Goal: Task Accomplishment & Management: Manage account settings

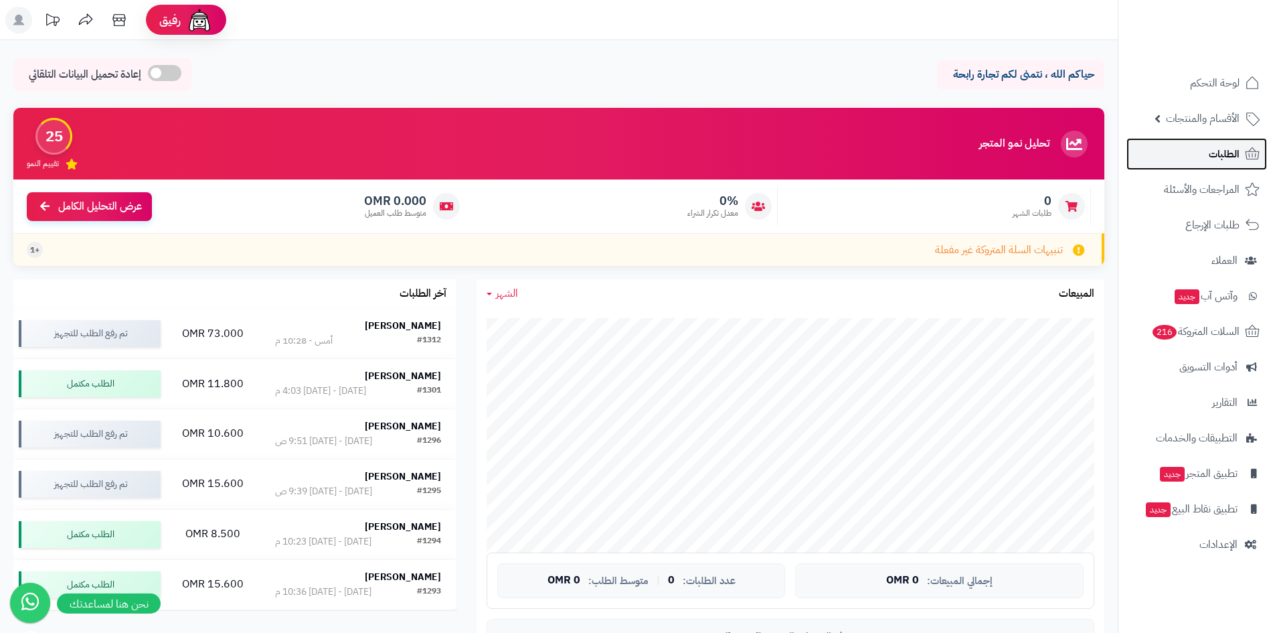
click at [1167, 169] on link "الطلبات" at bounding box center [1196, 154] width 141 height 32
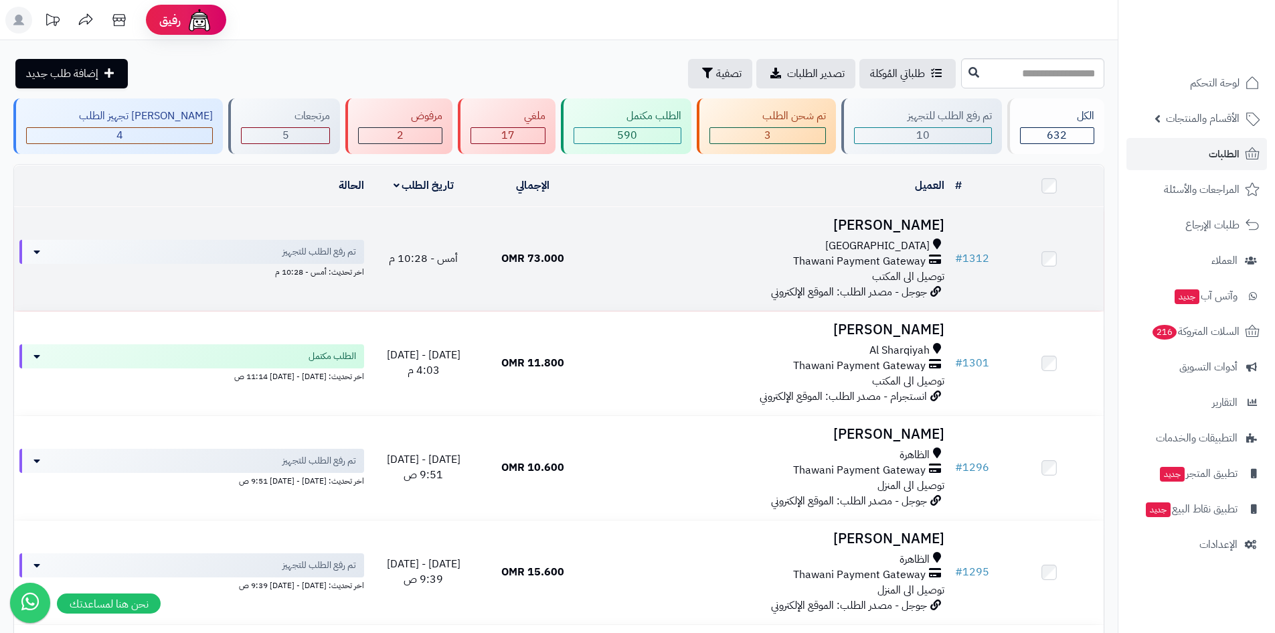
click at [882, 226] on h3 "[PERSON_NAME]" at bounding box center [768, 225] width 352 height 15
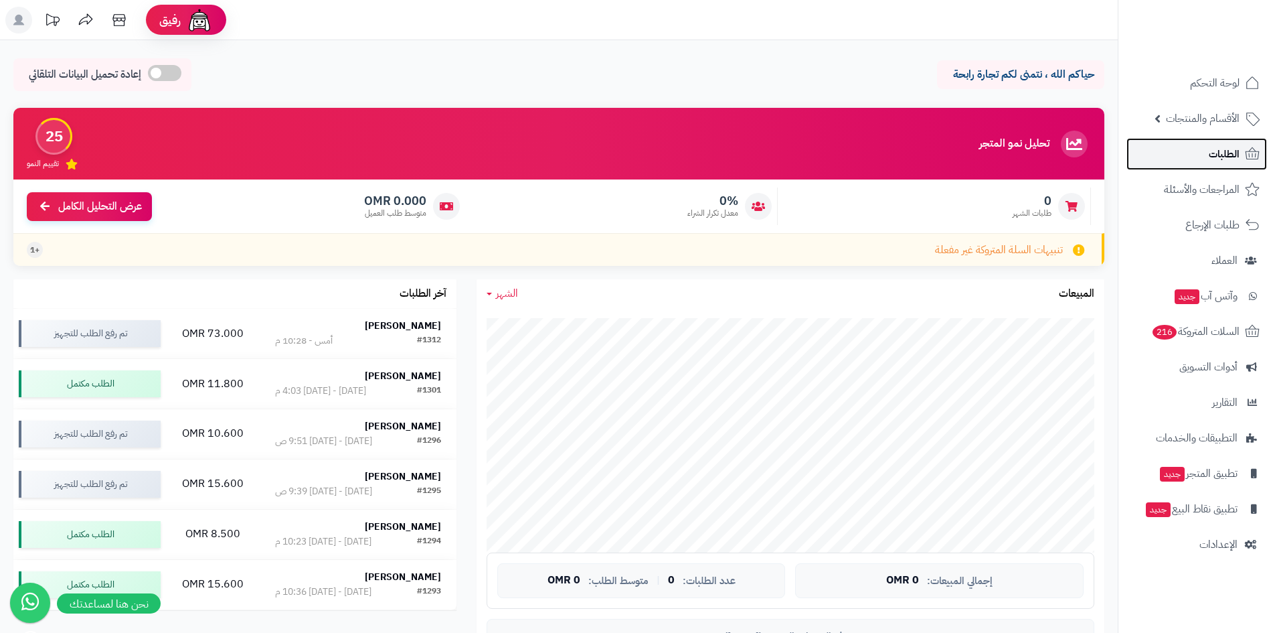
click at [1211, 163] on span "الطلبات" at bounding box center [1224, 154] width 31 height 19
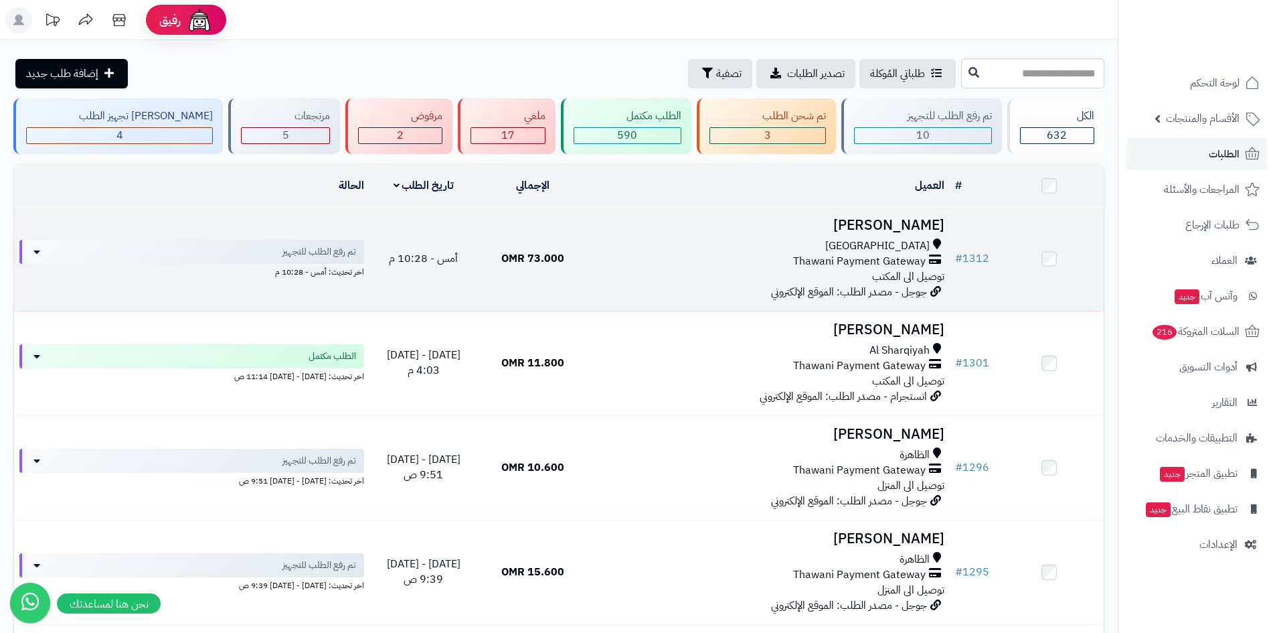
click at [908, 212] on td "جهاد البلوشي مسقط Thawani Payment Gateway توصيل الى المكتب جوجل - مصدر الطلب: ا…" at bounding box center [768, 259] width 363 height 104
click at [914, 220] on h3 "[PERSON_NAME]" at bounding box center [768, 225] width 352 height 15
